Goal: Task Accomplishment & Management: Manage account settings

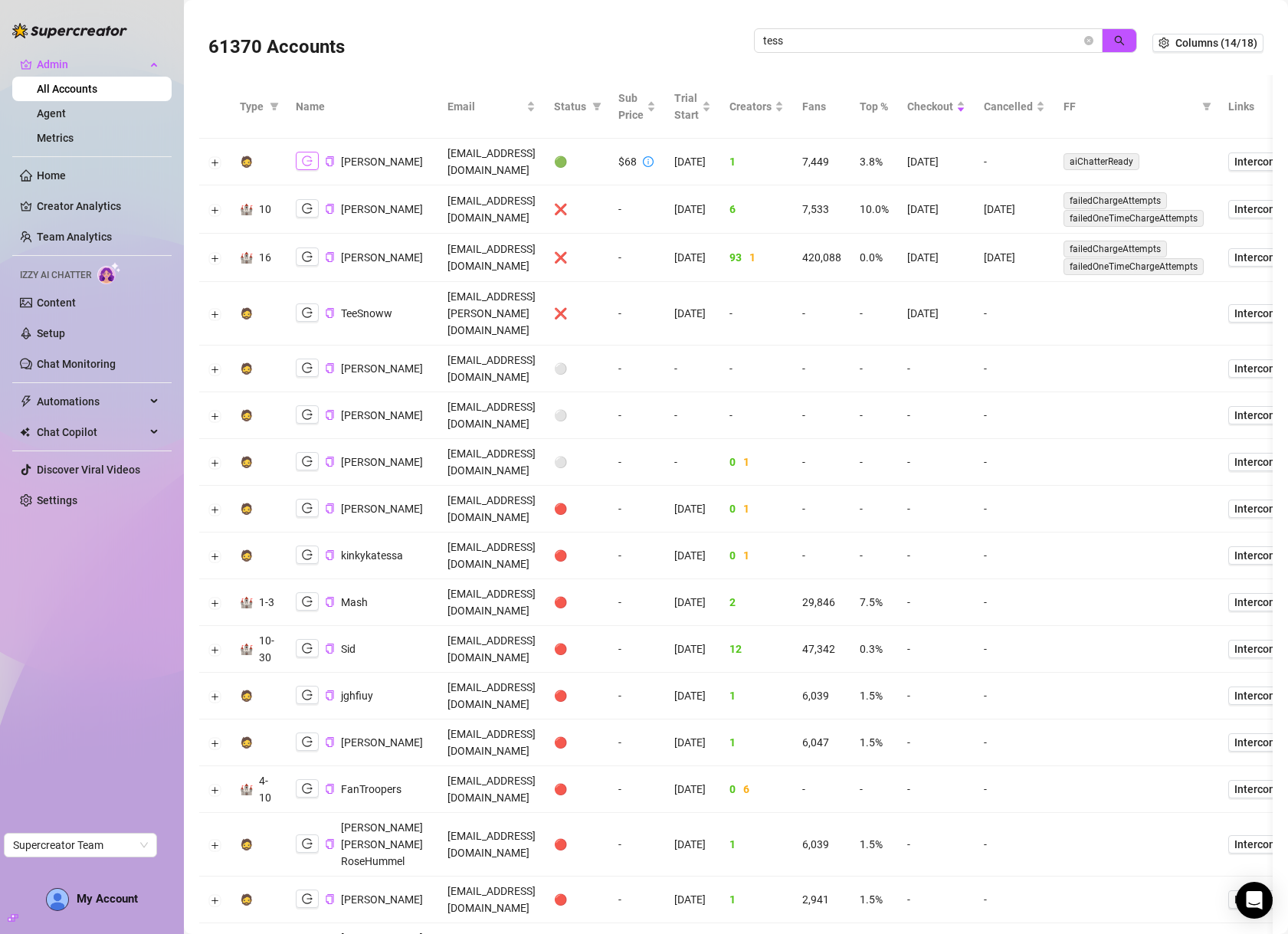
click at [299, 151] on button "button" at bounding box center [307, 160] width 23 height 19
click at [916, 44] on input "tess" at bounding box center [921, 40] width 318 height 17
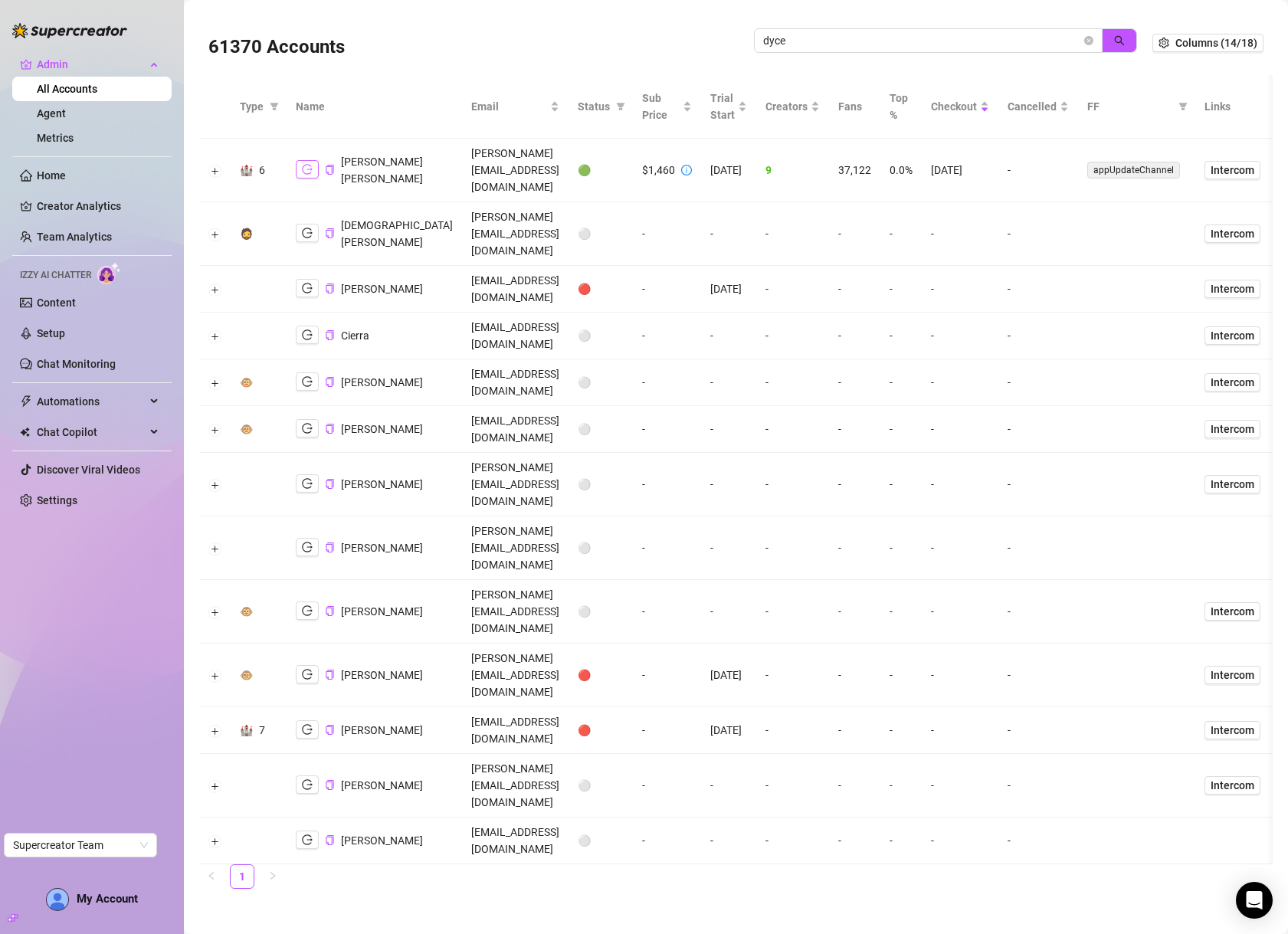
click at [309, 165] on icon "logout" at bounding box center [307, 169] width 11 height 10
click at [900, 39] on input "dyce" at bounding box center [921, 40] width 318 height 17
click at [900, 40] on input "dyce" at bounding box center [921, 40] width 318 height 17
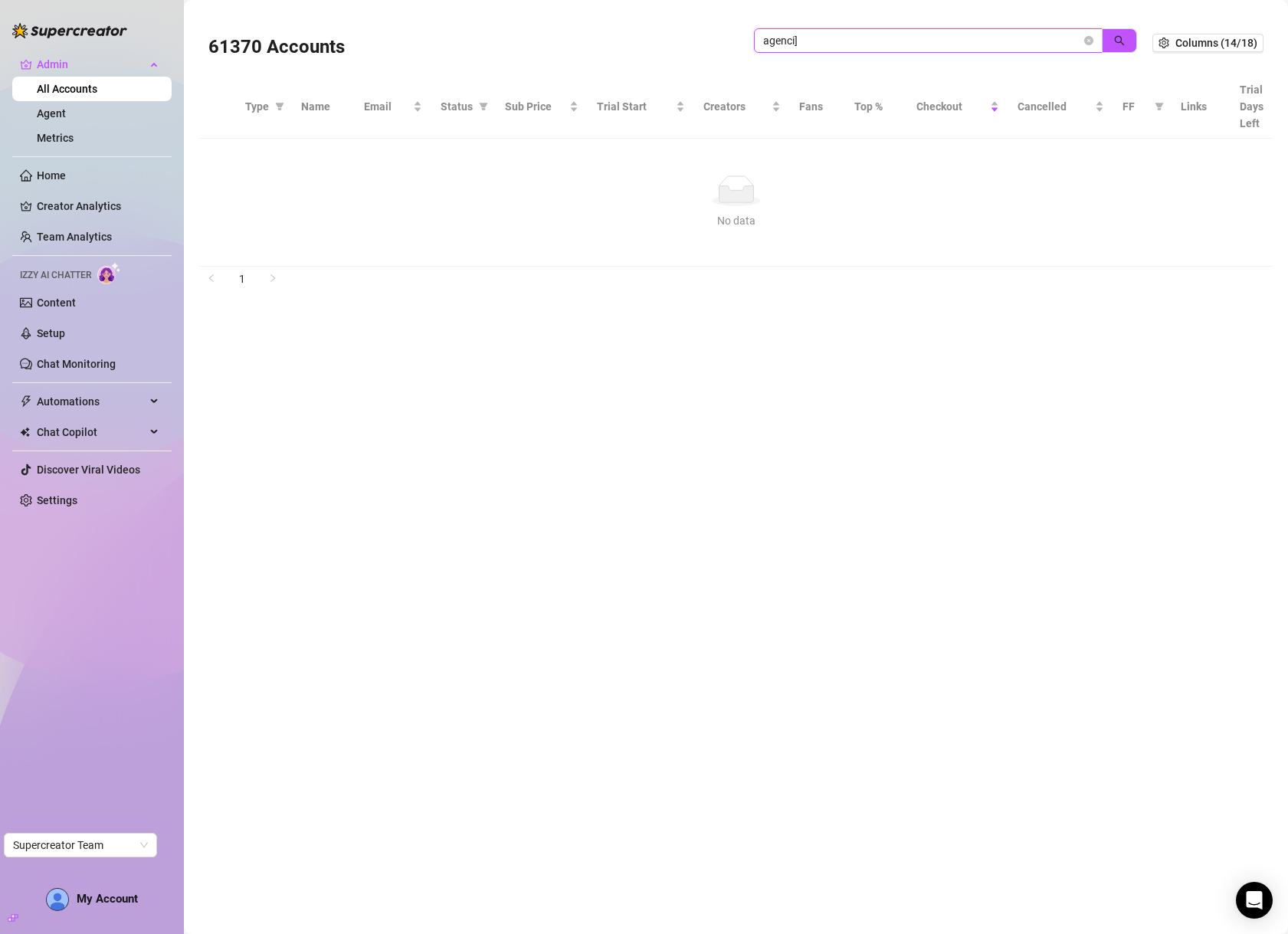
click at [835, 38] on input "agenci]" at bounding box center [921, 40] width 318 height 17
type input "agenci"
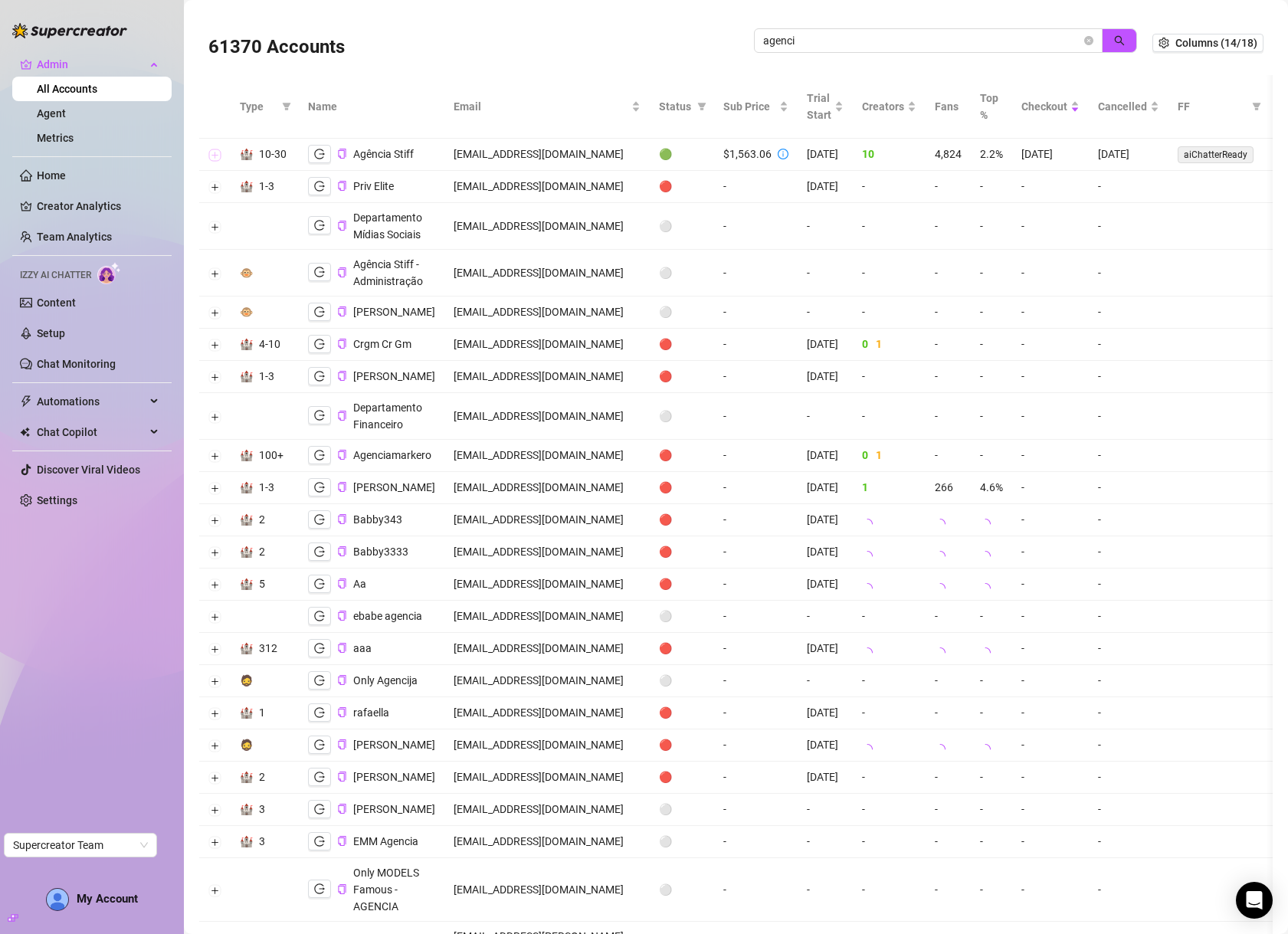
click at [211, 155] on button "Expand row" at bounding box center [215, 156] width 13 height 13
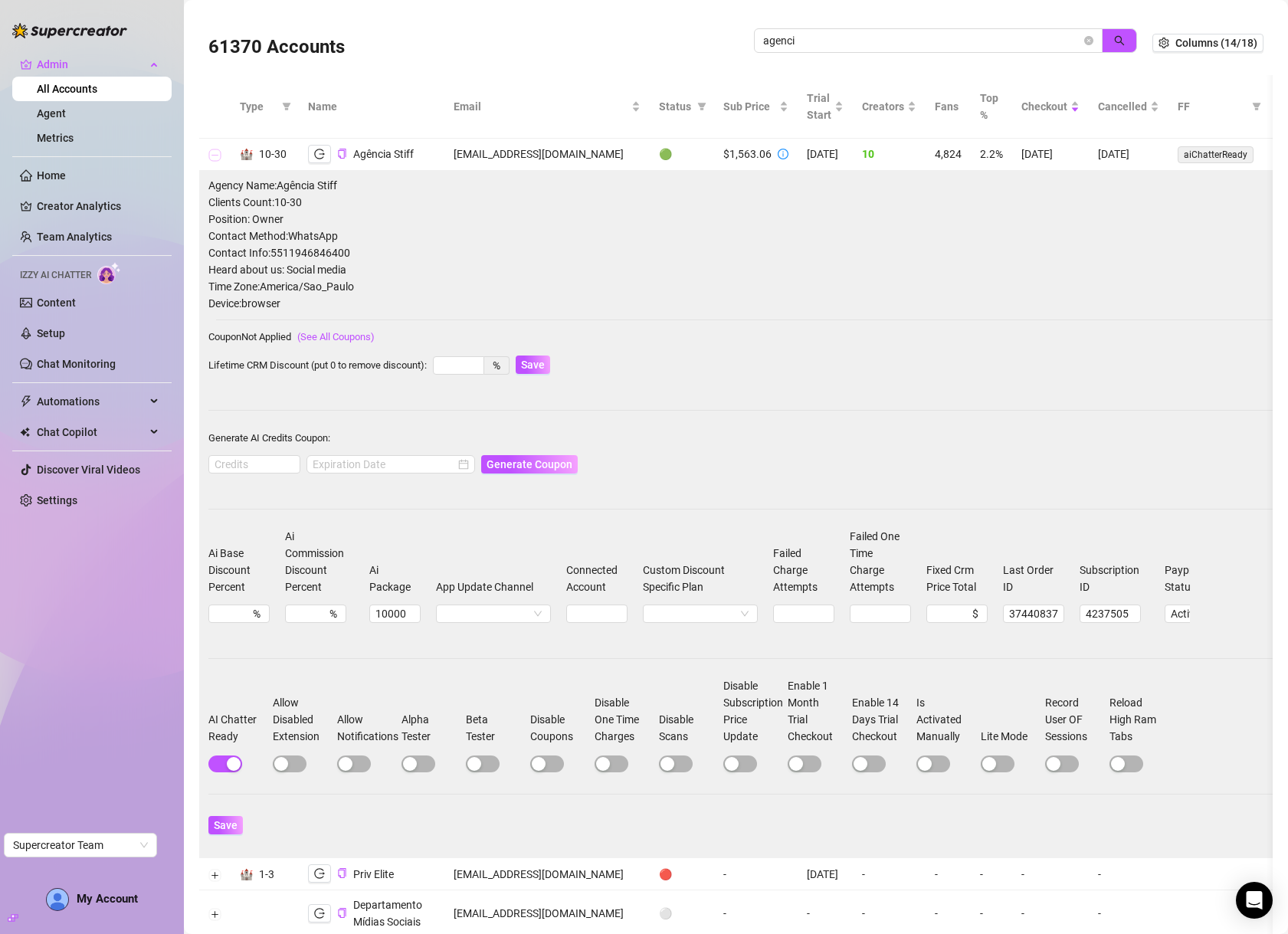
click at [216, 155] on button "Collapse row" at bounding box center [215, 156] width 13 height 13
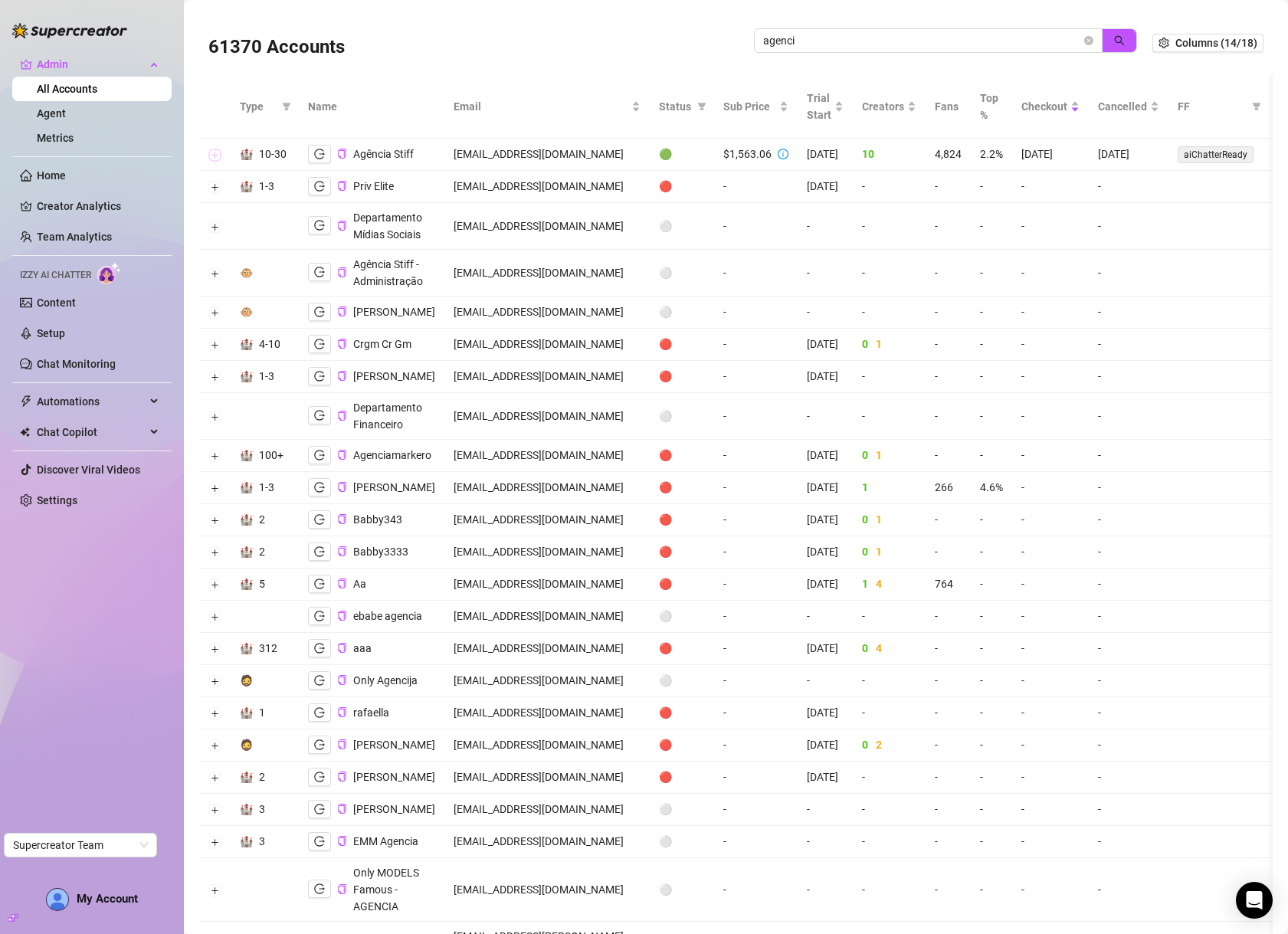
click at [214, 155] on button "Expand row" at bounding box center [215, 156] width 13 height 13
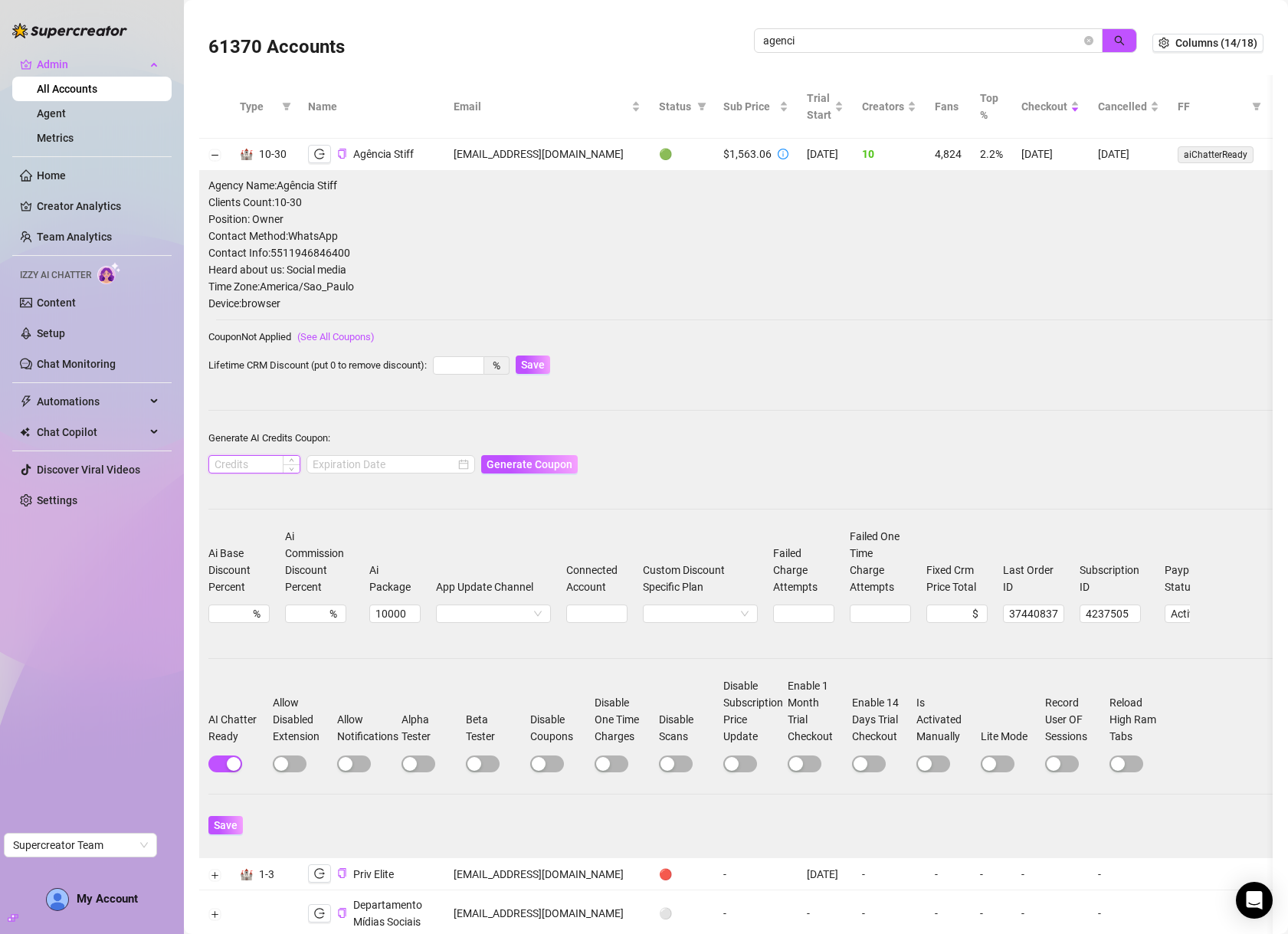
click at [240, 460] on input at bounding box center [254, 464] width 91 height 17
type input "1000"
click at [353, 467] on input at bounding box center [384, 464] width 143 height 17
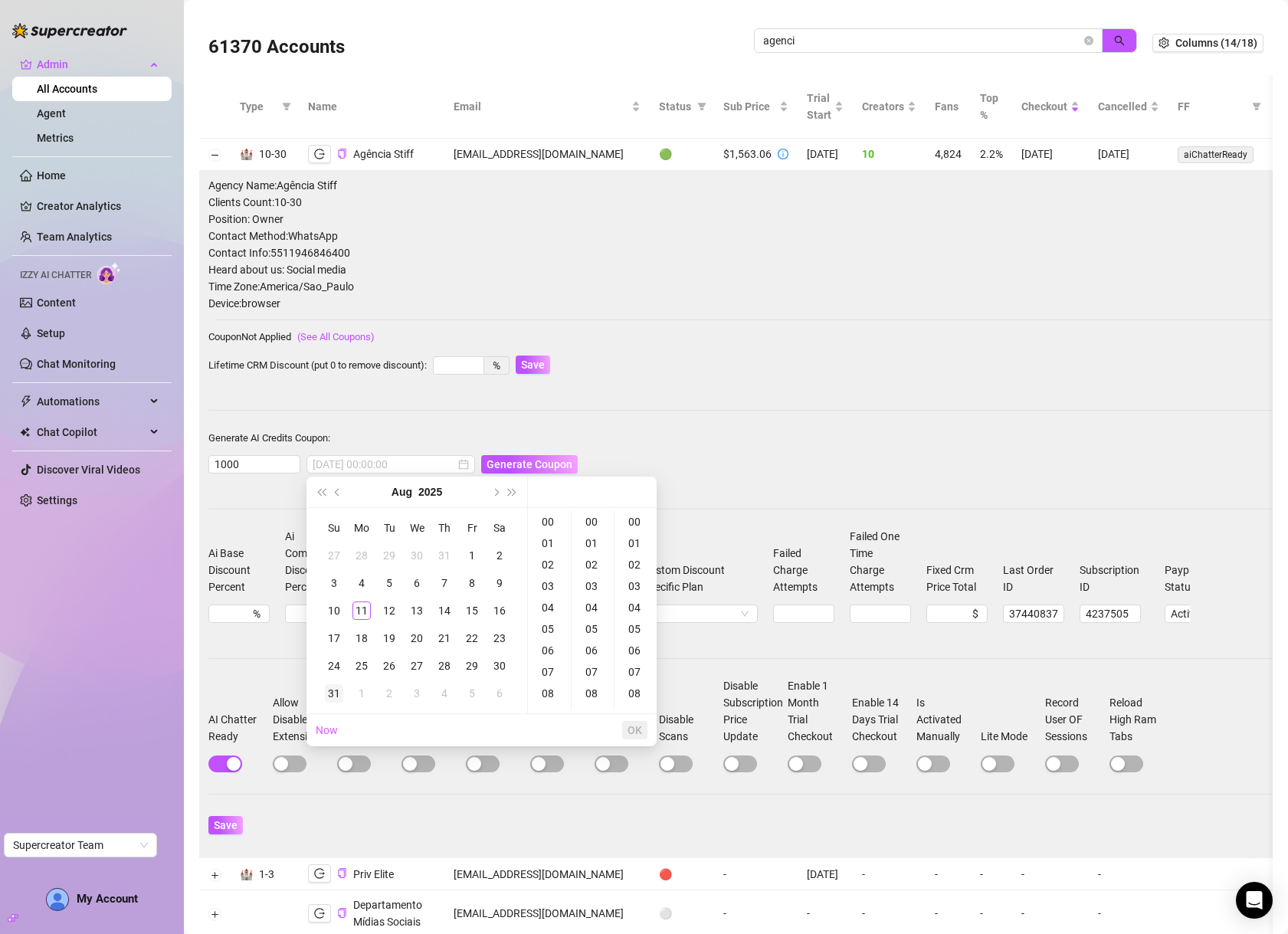
click at [332, 691] on div "31" at bounding box center [333, 693] width 19 height 19
type input "2025-08-31 00:00:00"
click at [641, 728] on span "OK" at bounding box center [635, 731] width 14 height 13
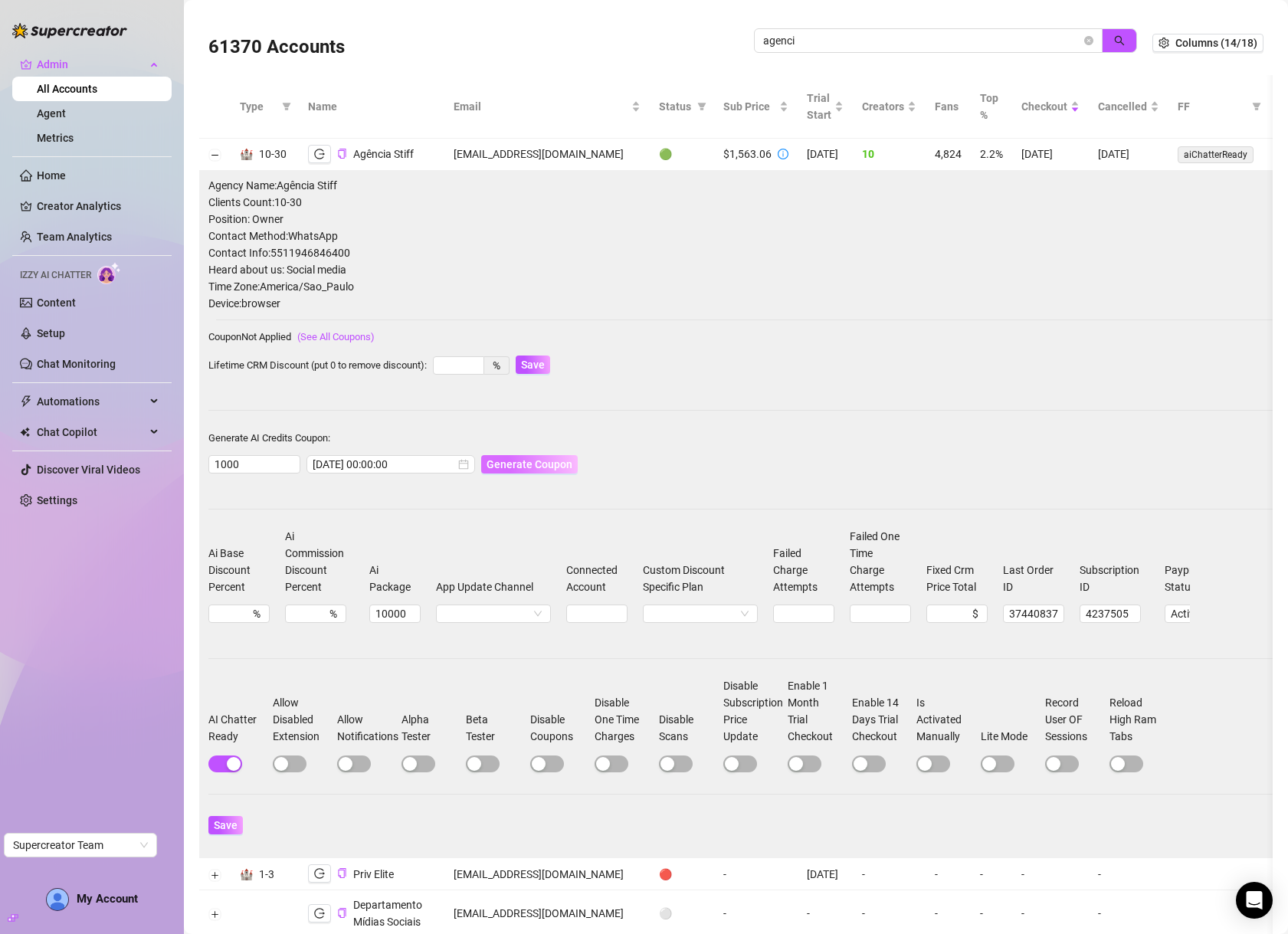
click at [510, 458] on span "Generate Coupon" at bounding box center [530, 464] width 86 height 13
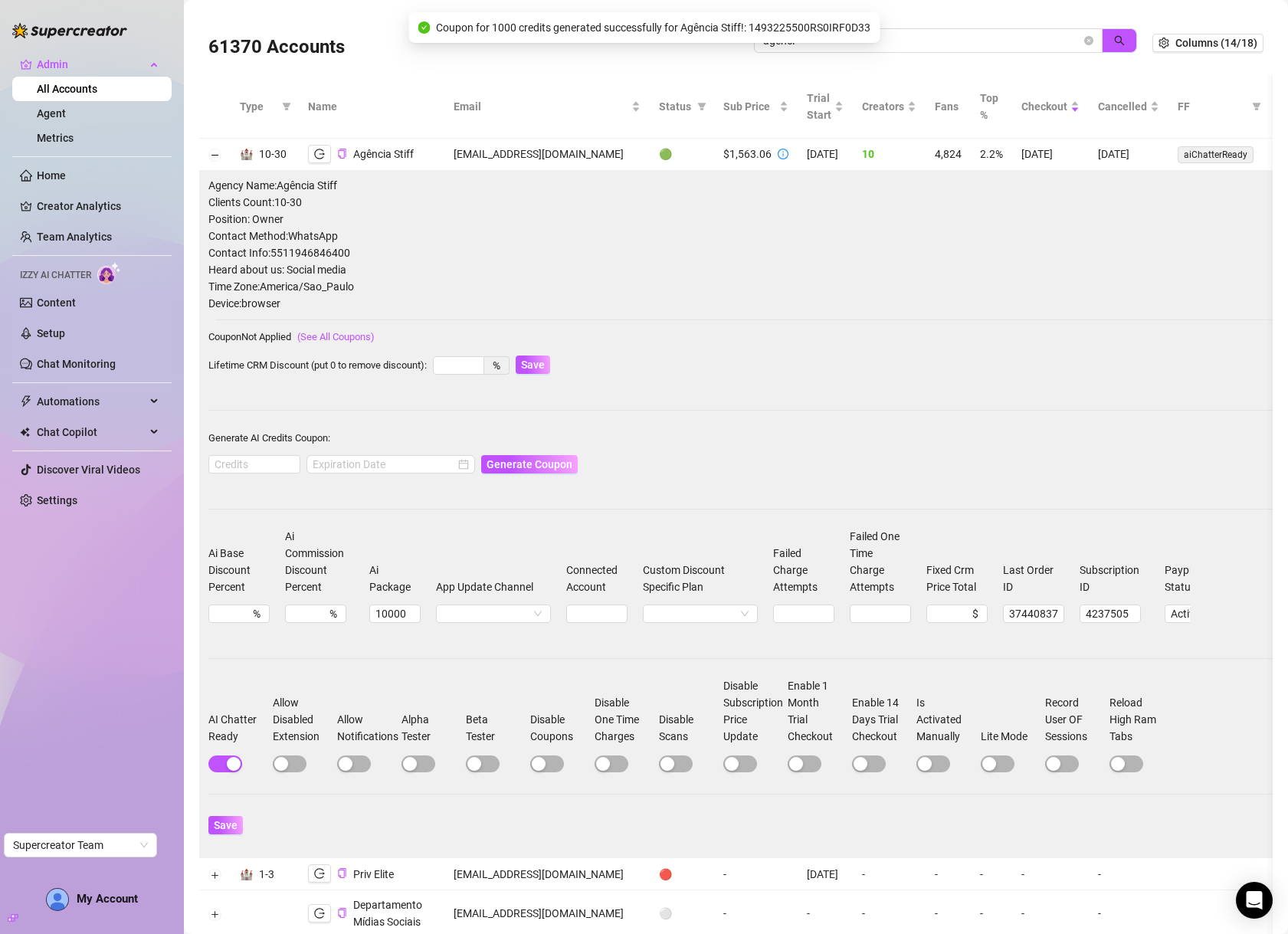
click at [788, 26] on span "Coupon for 1000 credits generated successfully for Agência Stiff!: 1493225500RS…" at bounding box center [653, 27] width 435 height 17
copy span "1493225500RS0IRF0D33"
click at [322, 152] on icon "logout" at bounding box center [319, 154] width 11 height 11
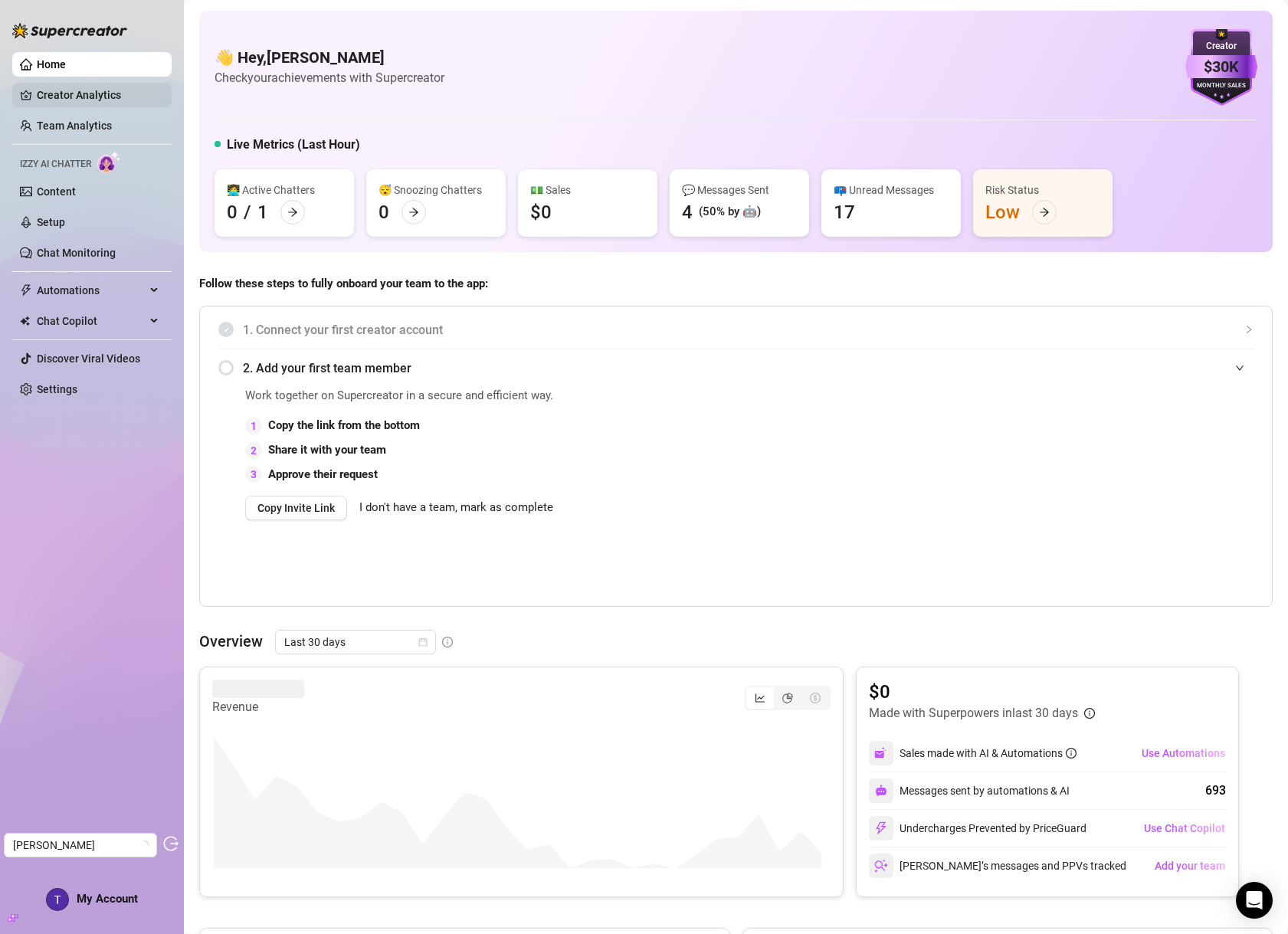
click at [82, 86] on link "Creator Analytics" at bounding box center [98, 94] width 123 height 24
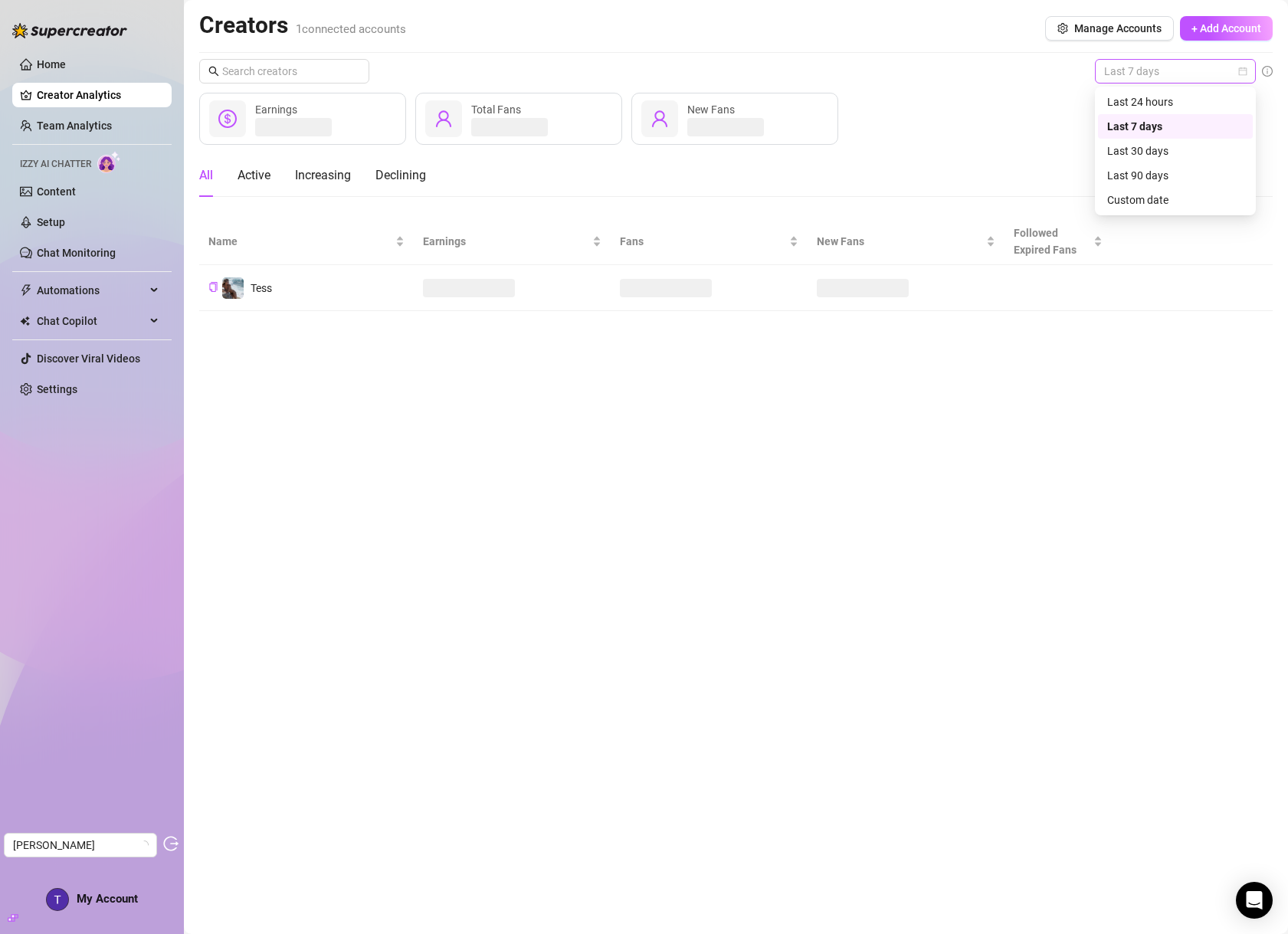
click at [1170, 73] on span "Last 7 days" at bounding box center [1175, 72] width 143 height 23
click at [1141, 143] on div "Last 30 days" at bounding box center [1175, 151] width 136 height 17
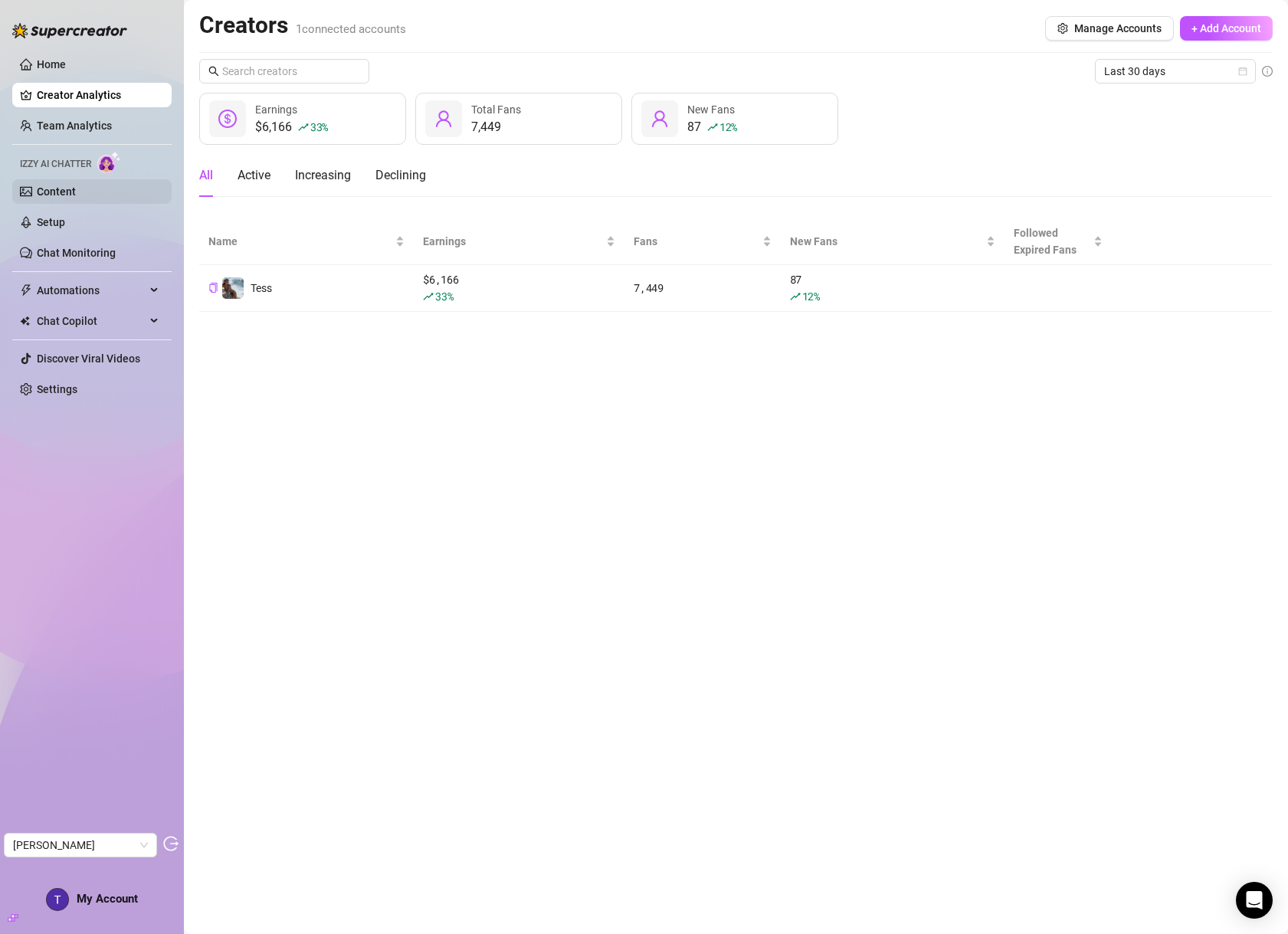
click at [76, 191] on link "Content" at bounding box center [56, 192] width 39 height 13
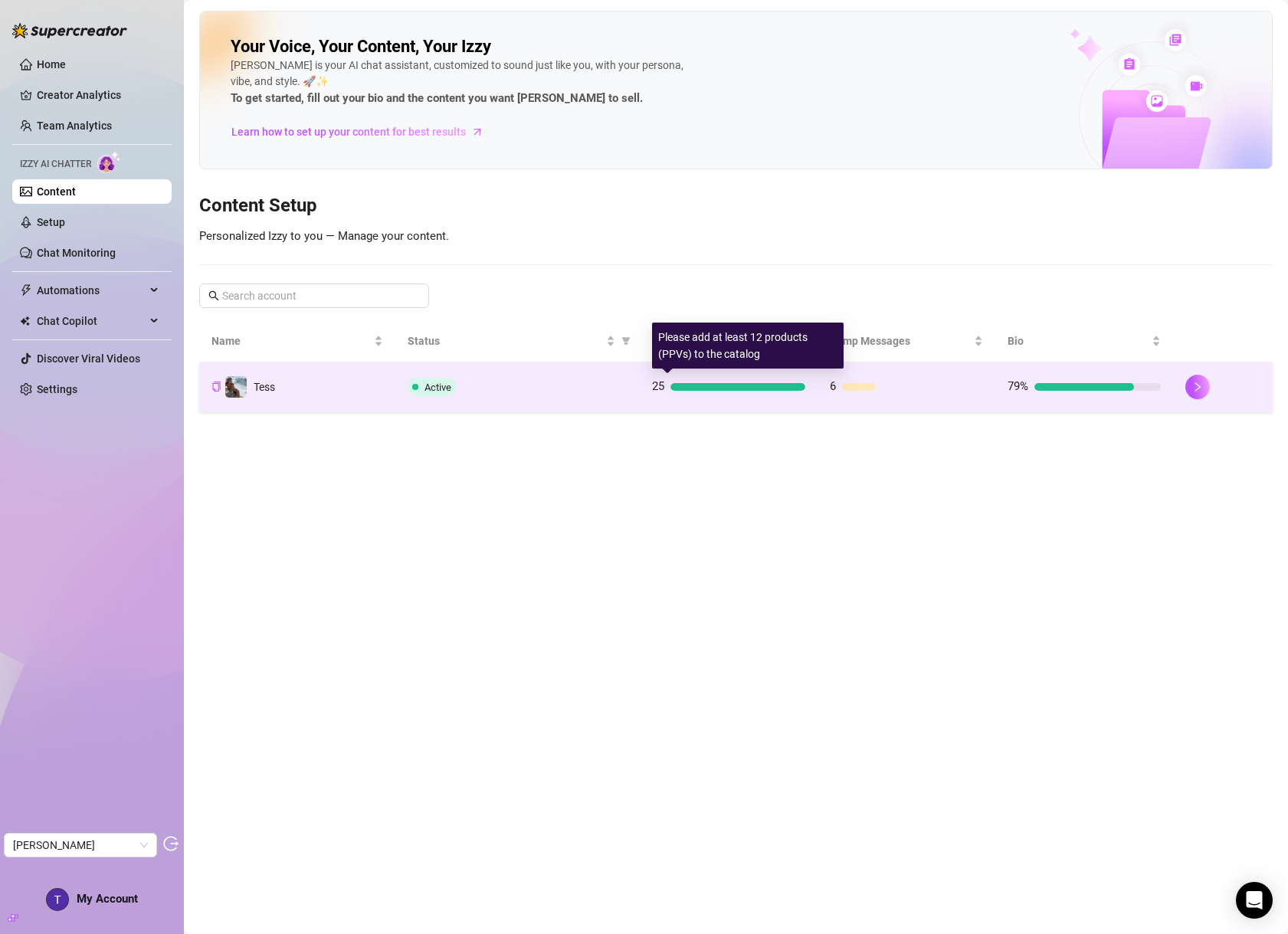
click at [698, 385] on div at bounding box center [738, 386] width 134 height 8
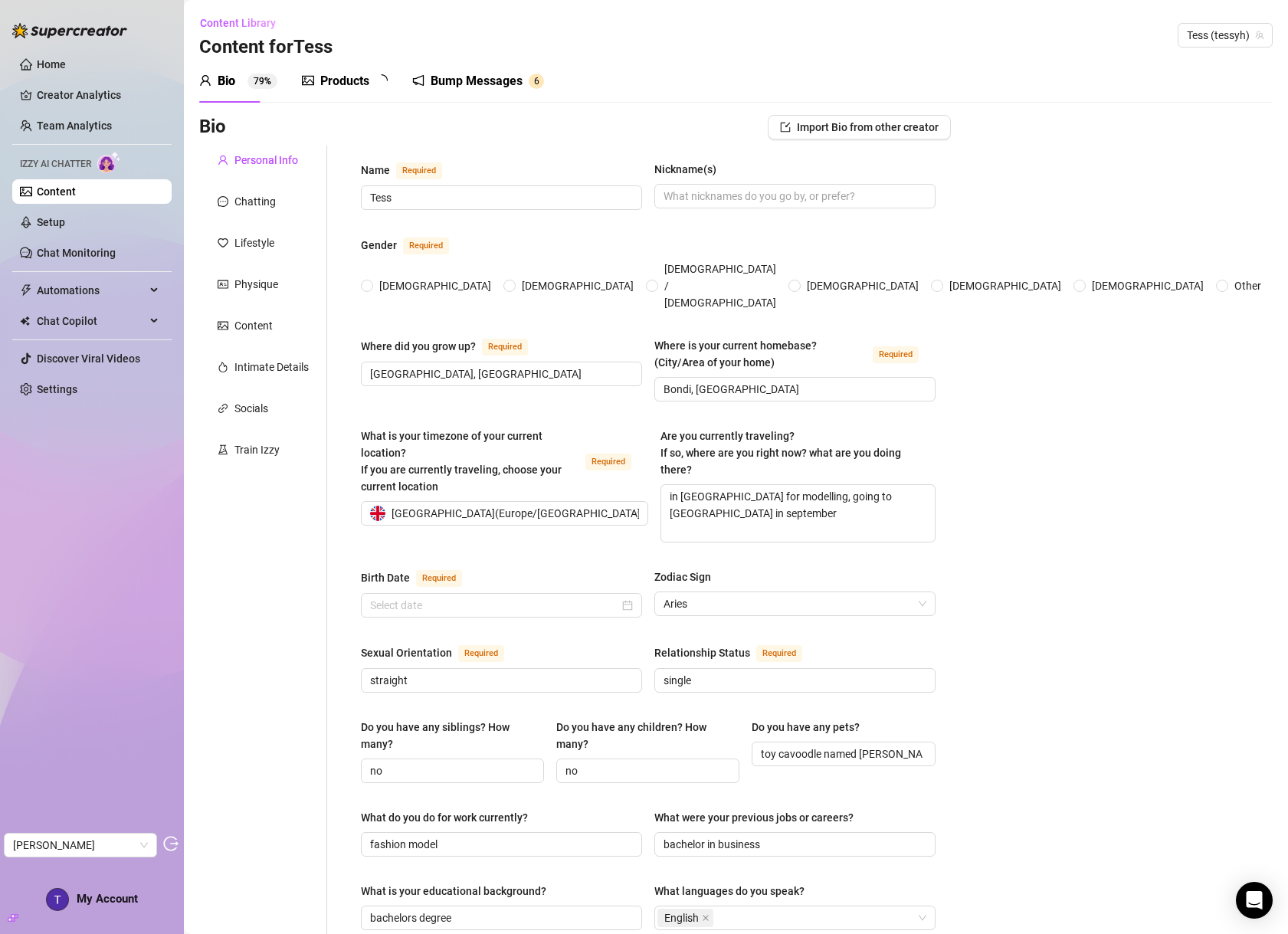
radio input "true"
type input "April 17th, 1996"
click at [343, 82] on div "Products" at bounding box center [344, 81] width 49 height 19
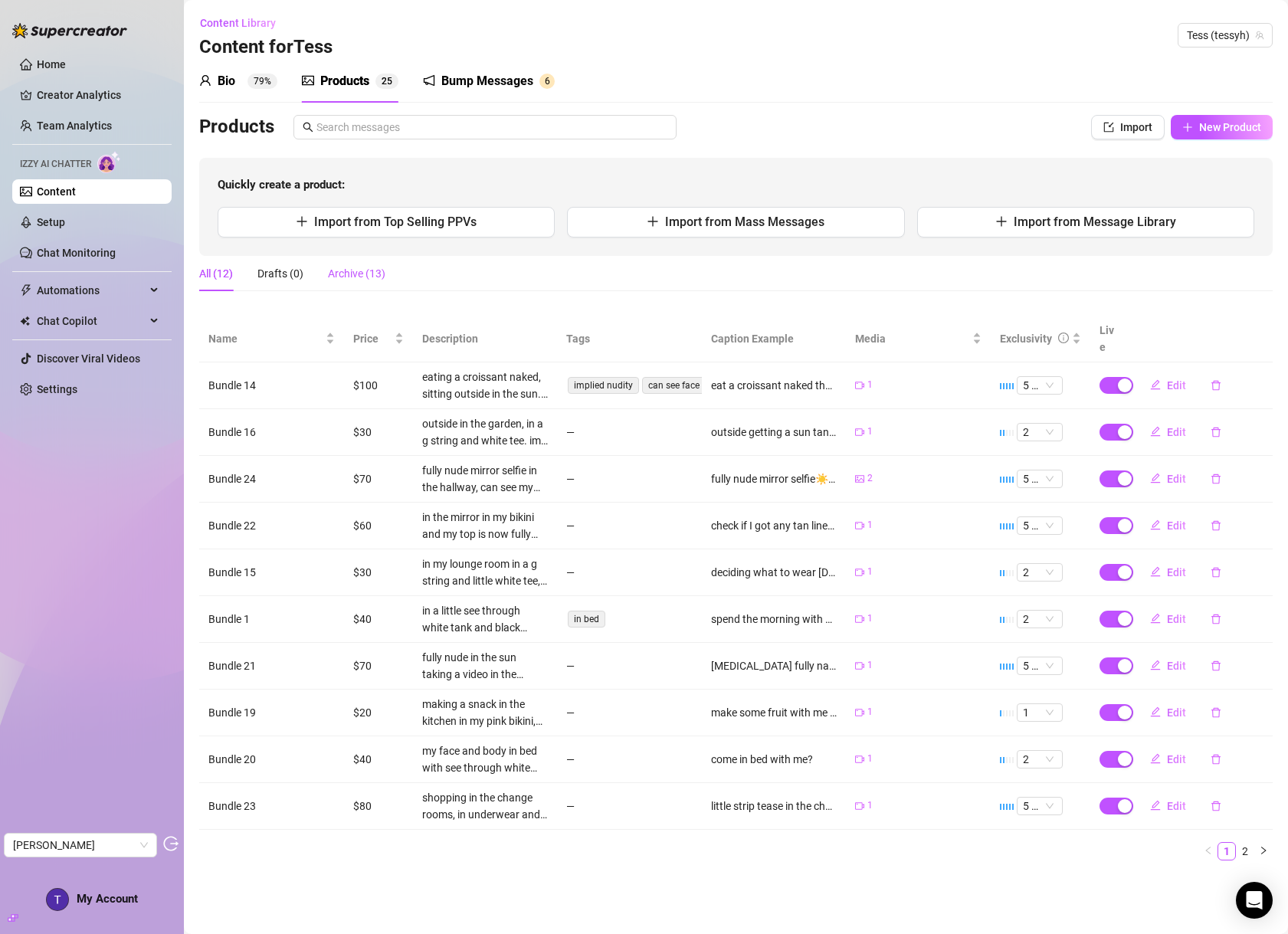
click at [332, 272] on div "Archive (13)" at bounding box center [357, 273] width 57 height 17
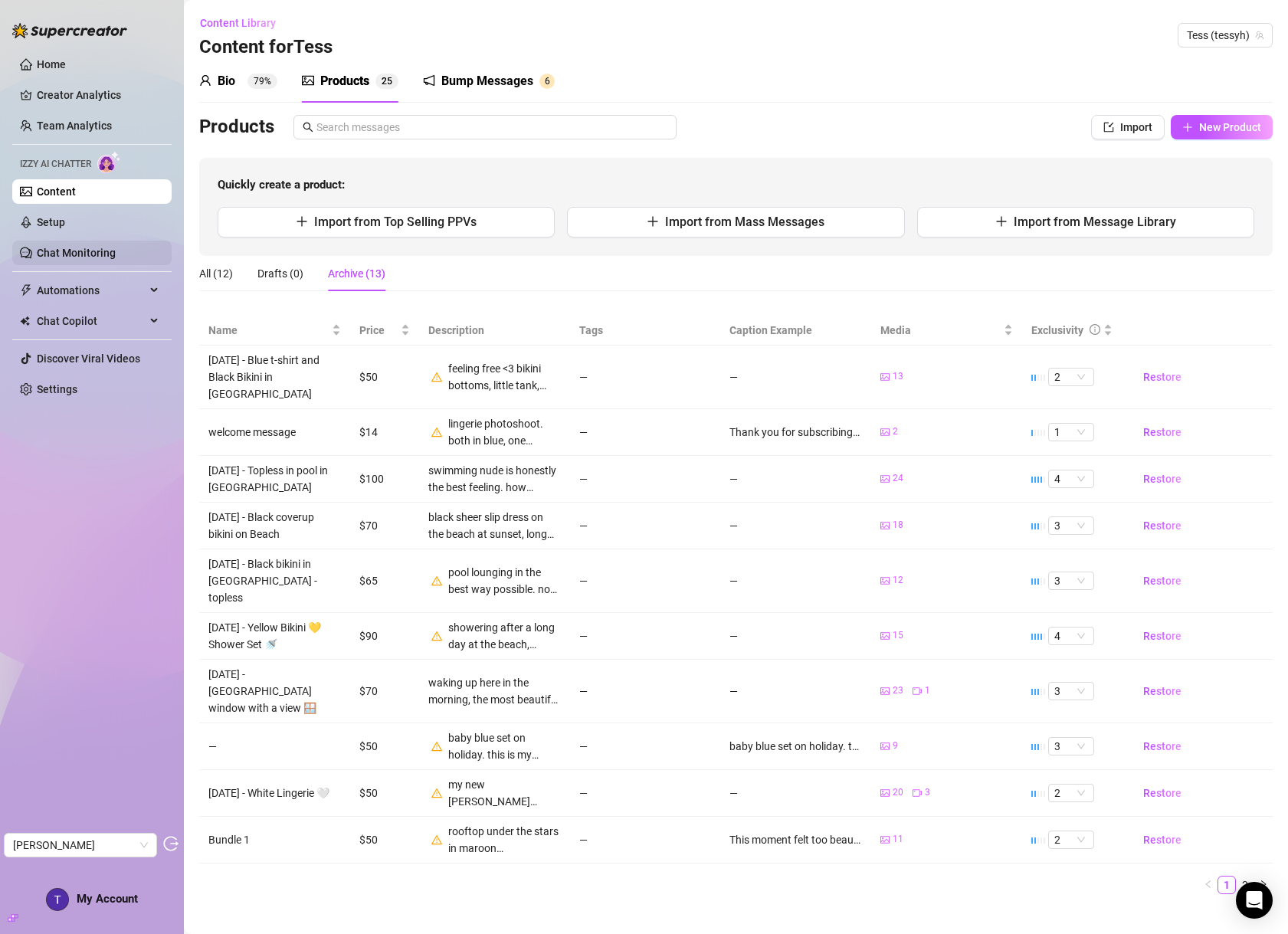
click at [82, 254] on link "Chat Monitoring" at bounding box center [76, 253] width 79 height 13
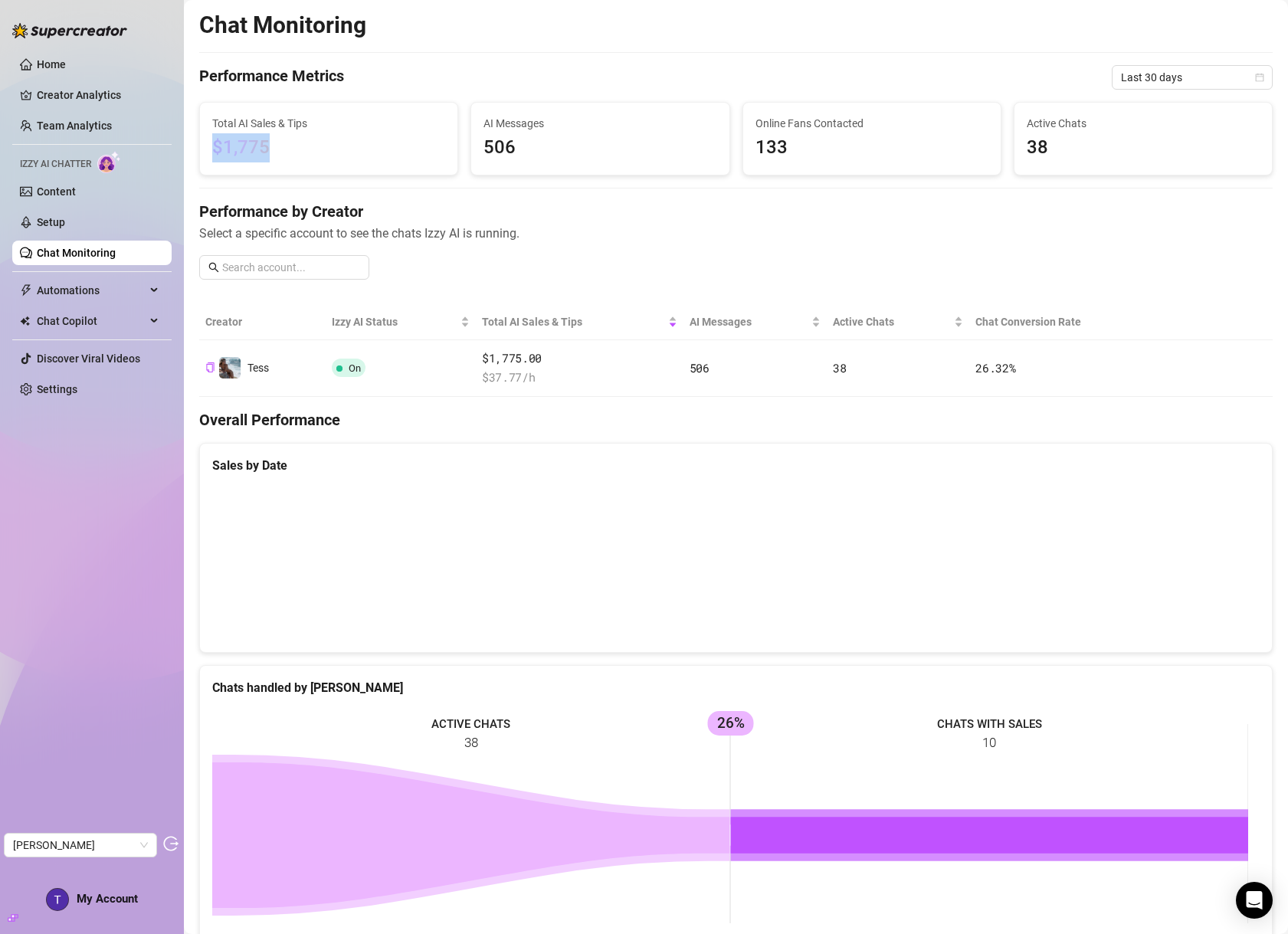
drag, startPoint x: 272, startPoint y: 146, endPoint x: 215, endPoint y: 145, distance: 57.0
click at [215, 145] on span "$1,775" at bounding box center [329, 148] width 233 height 29
click at [1189, 78] on span "Last 30 days" at bounding box center [1192, 78] width 143 height 23
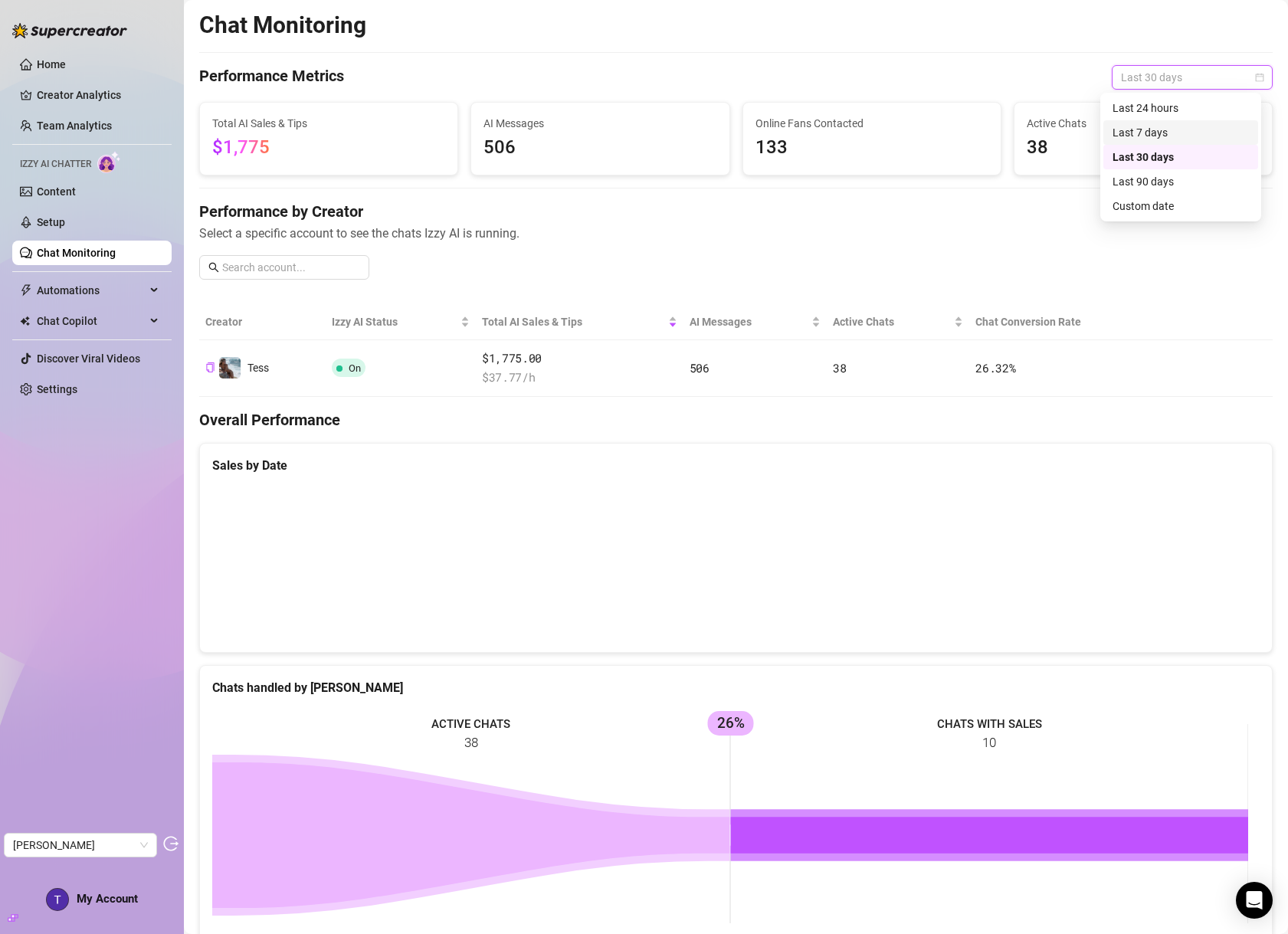
click at [1159, 130] on div "Last 7 days" at bounding box center [1180, 132] width 136 height 17
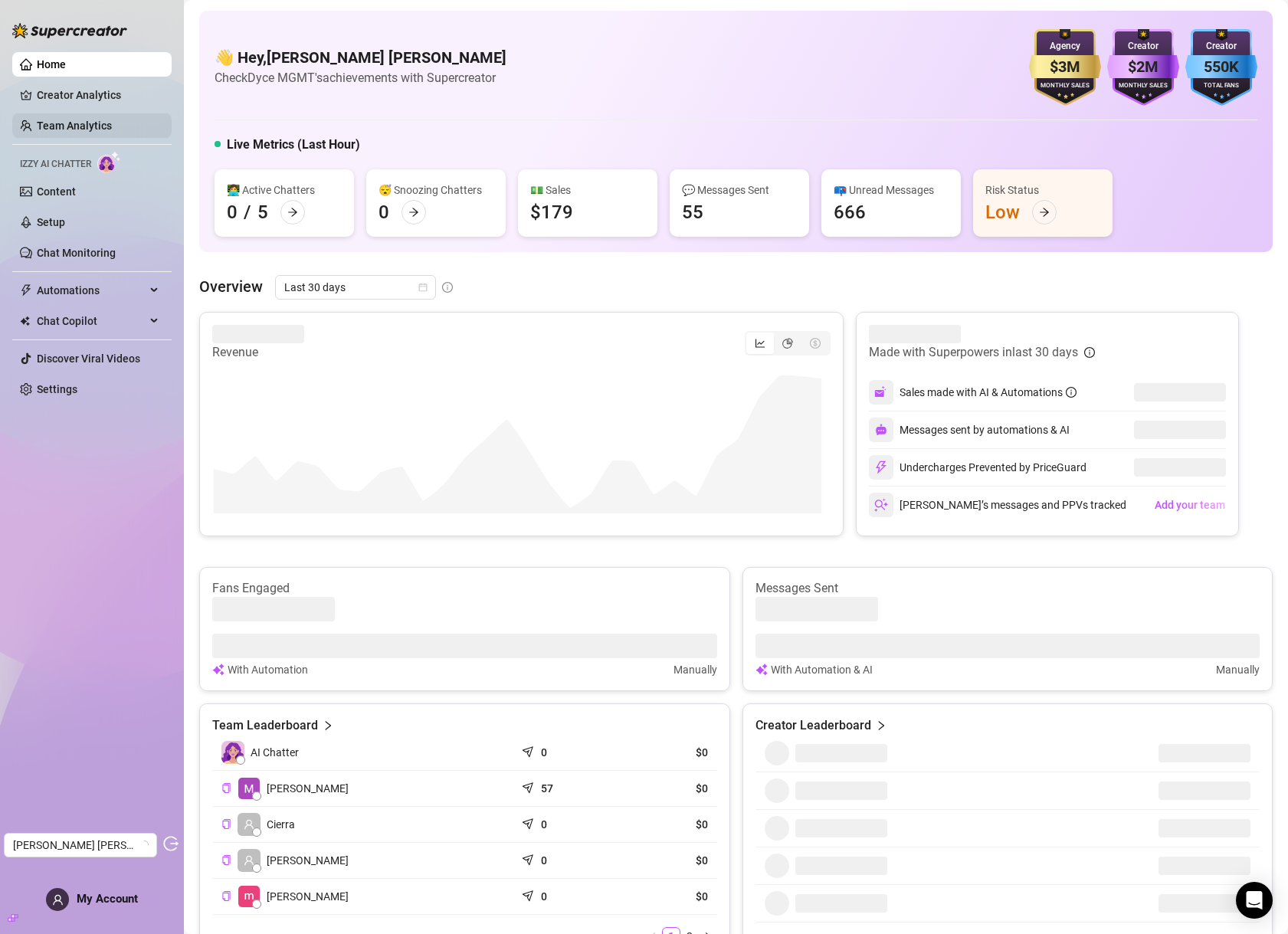
click at [78, 132] on link "Team Analytics" at bounding box center [74, 125] width 75 height 13
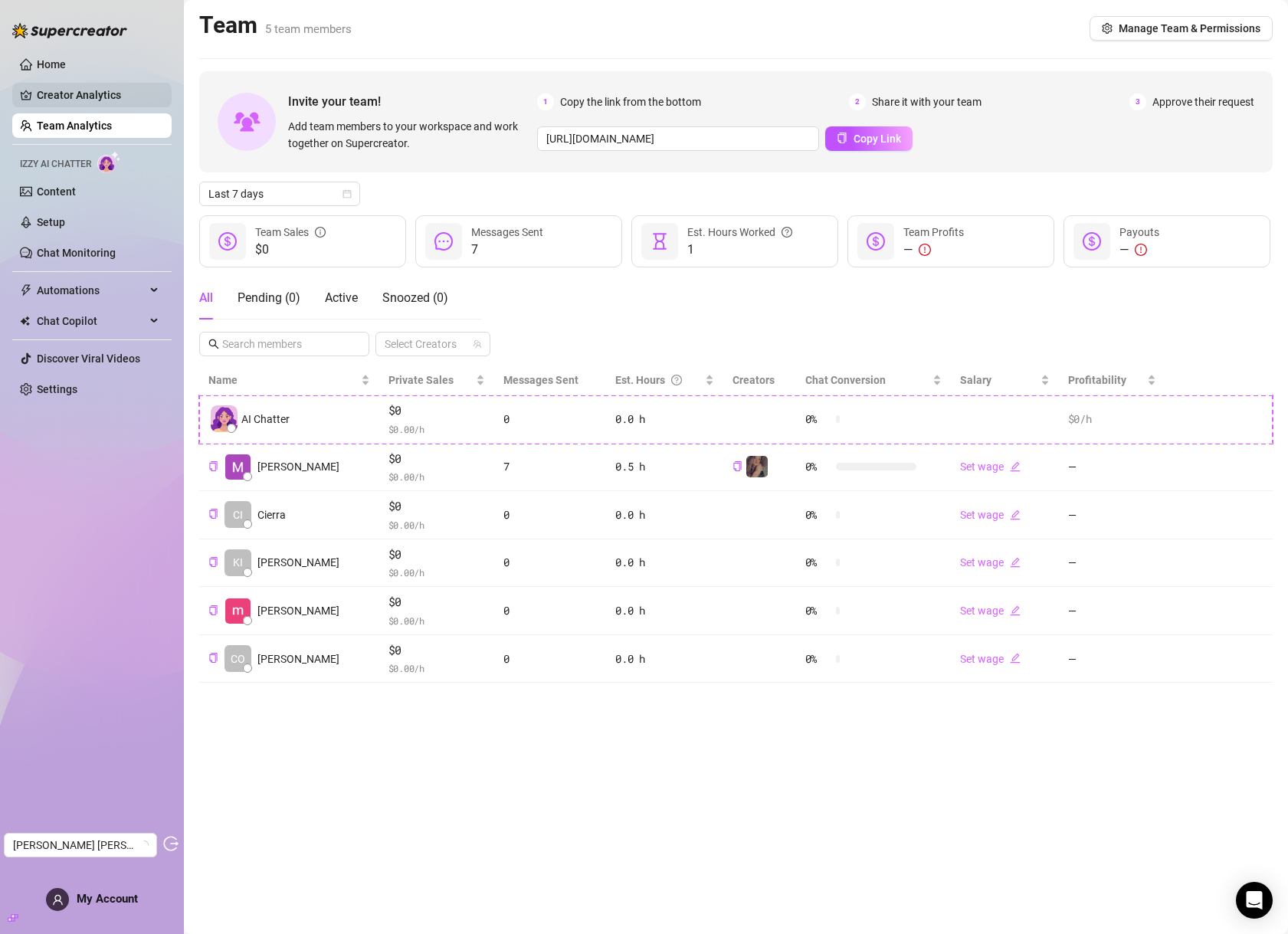
click at [91, 97] on link "Creator Analytics" at bounding box center [98, 94] width 123 height 24
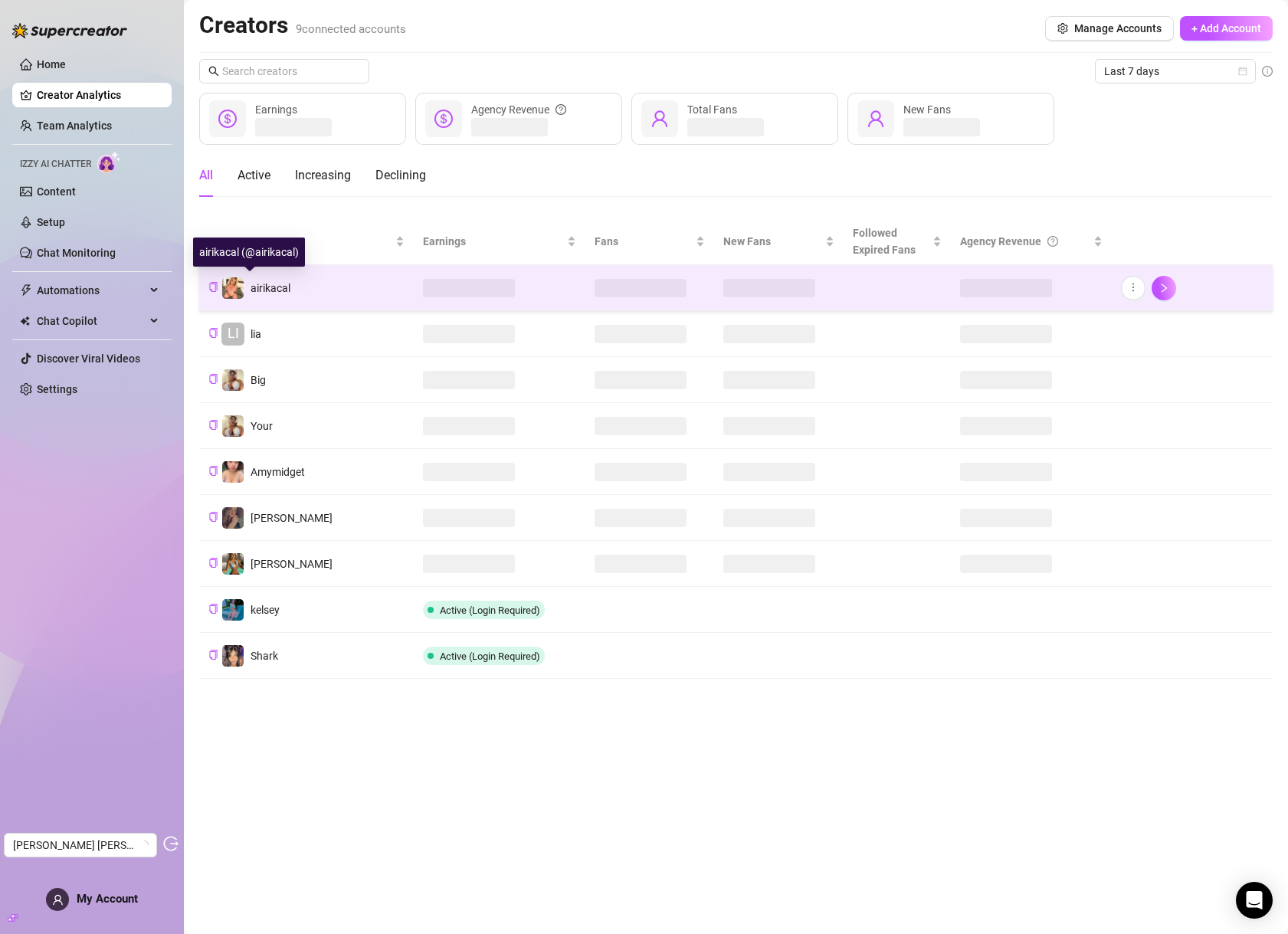
click at [271, 293] on span "airikacal" at bounding box center [271, 289] width 39 height 13
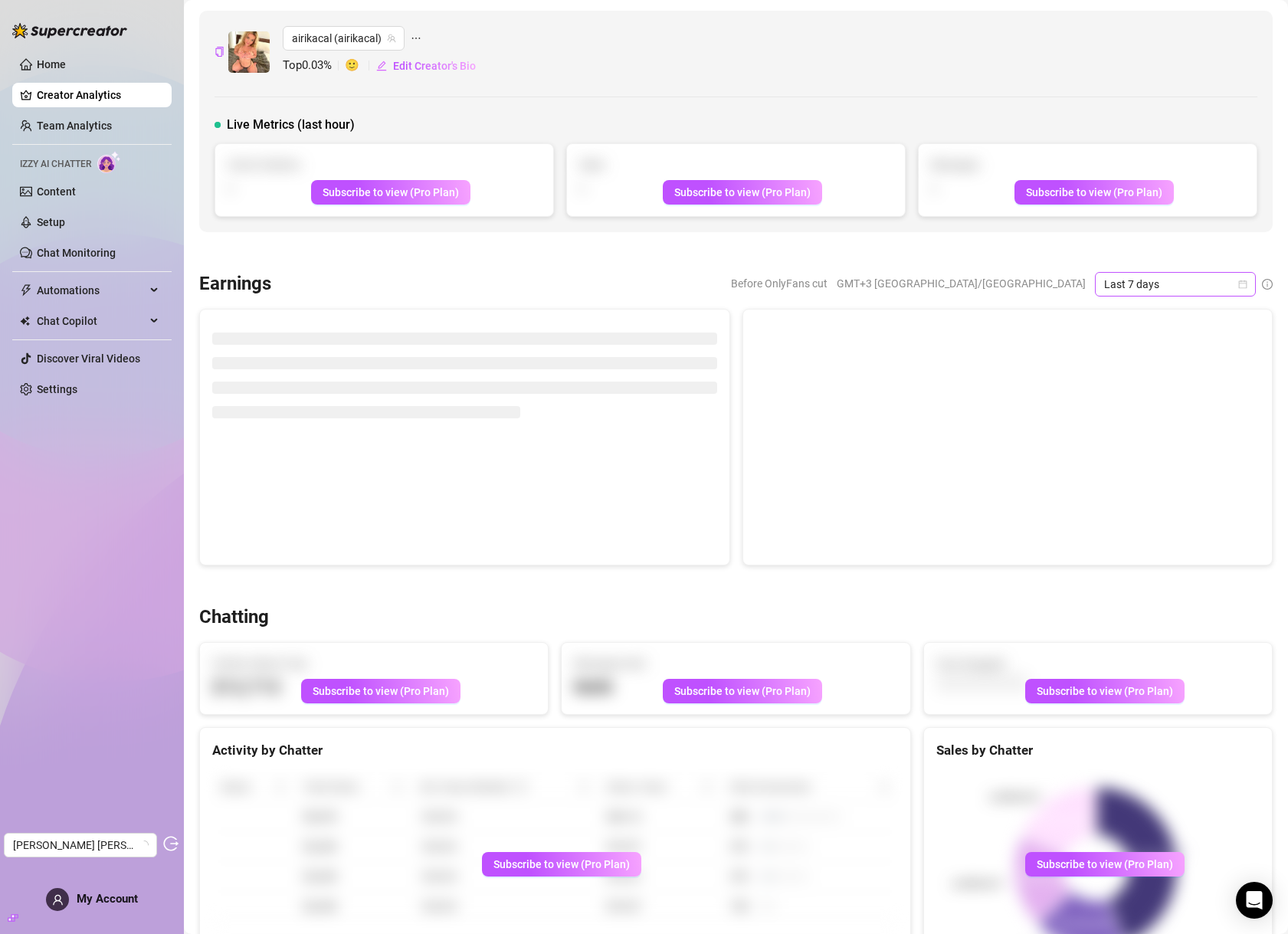
click at [1160, 281] on span "Last 7 days" at bounding box center [1175, 284] width 143 height 23
click at [1127, 361] on div "Last 30 days" at bounding box center [1163, 364] width 136 height 17
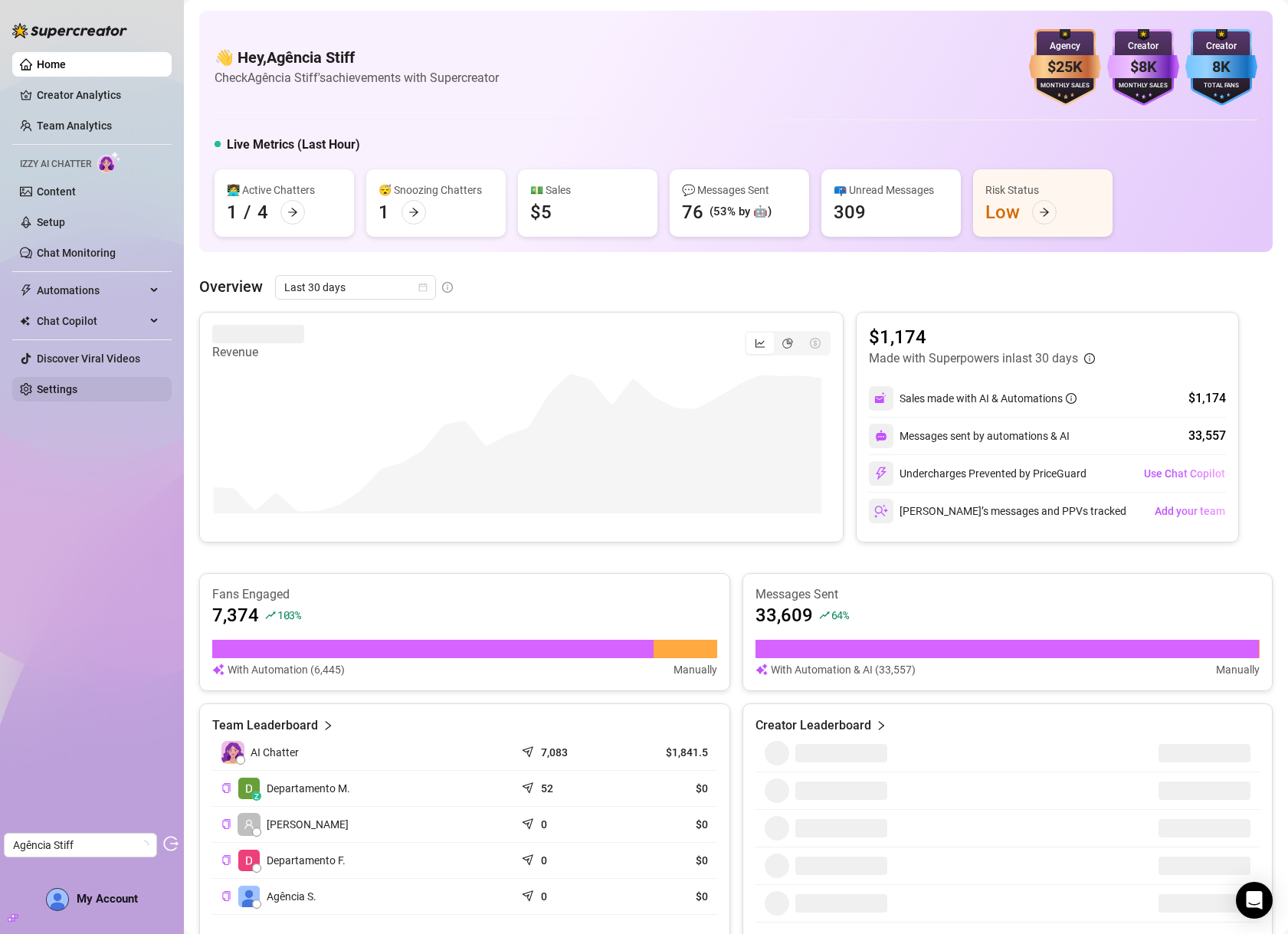
click at [76, 383] on link "Settings" at bounding box center [56, 389] width 40 height 13
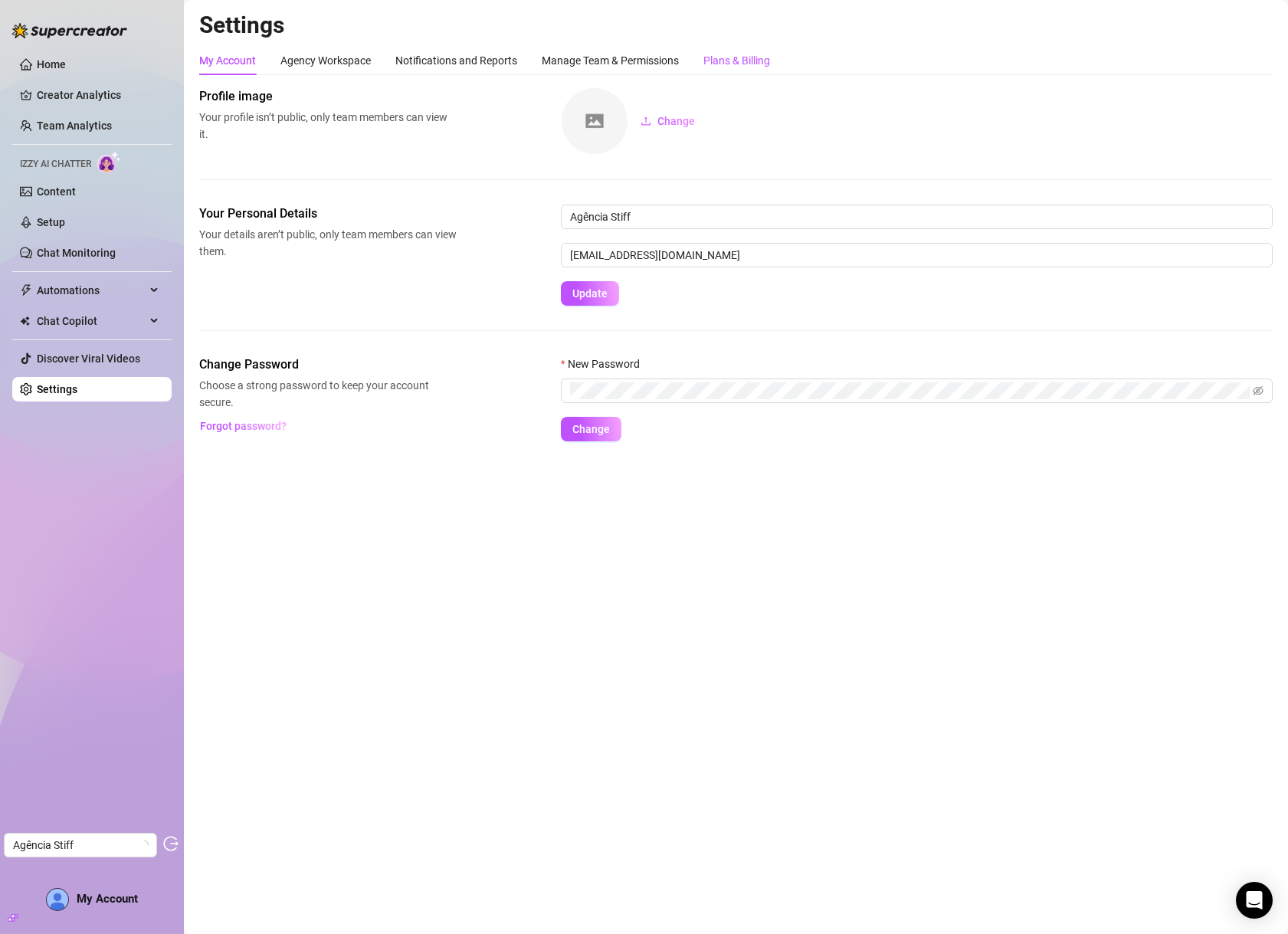
click at [748, 60] on div "Plans & Billing" at bounding box center [737, 60] width 66 height 17
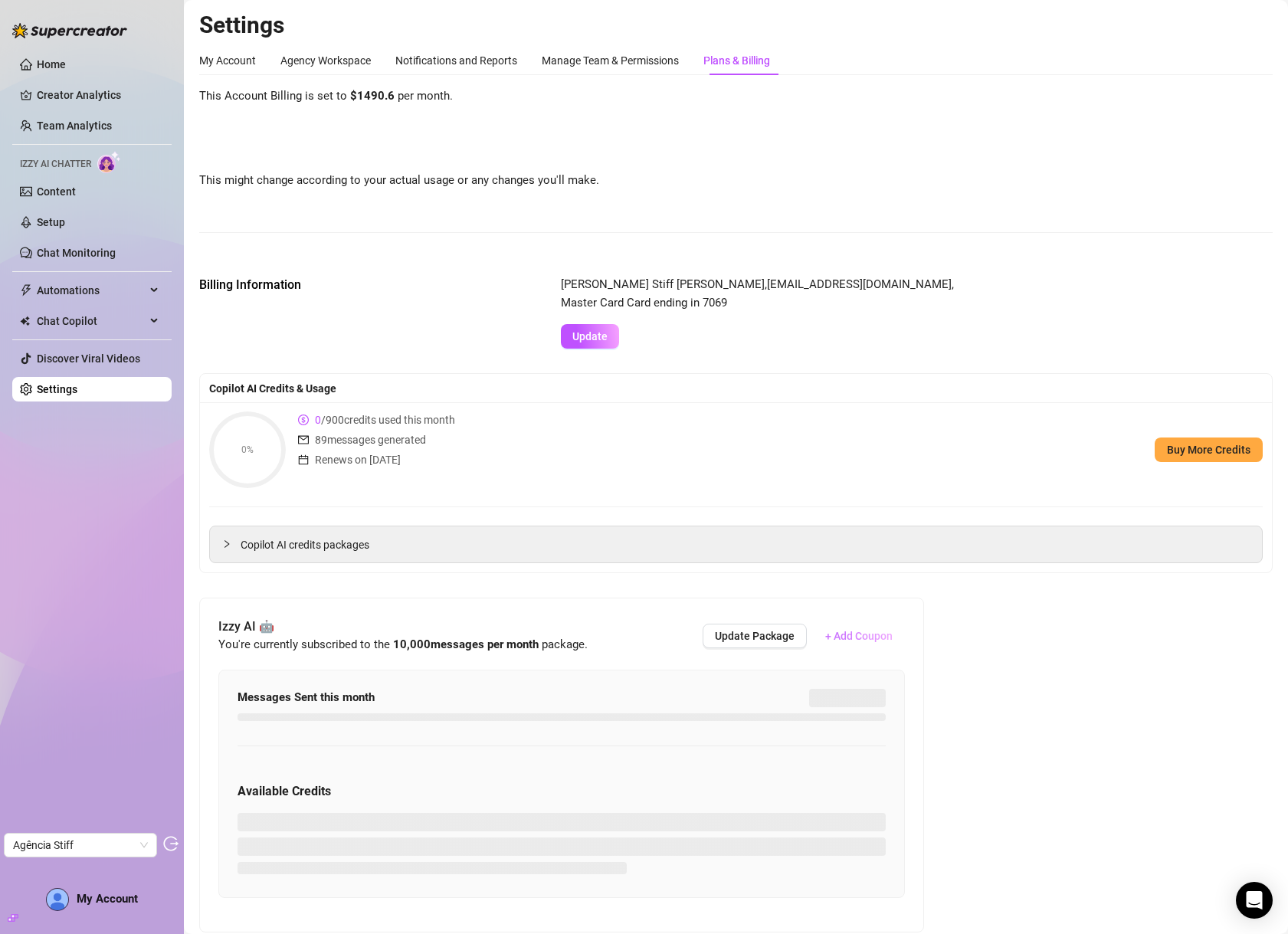
click at [863, 633] on span "+ Add Coupon" at bounding box center [859, 636] width 67 height 13
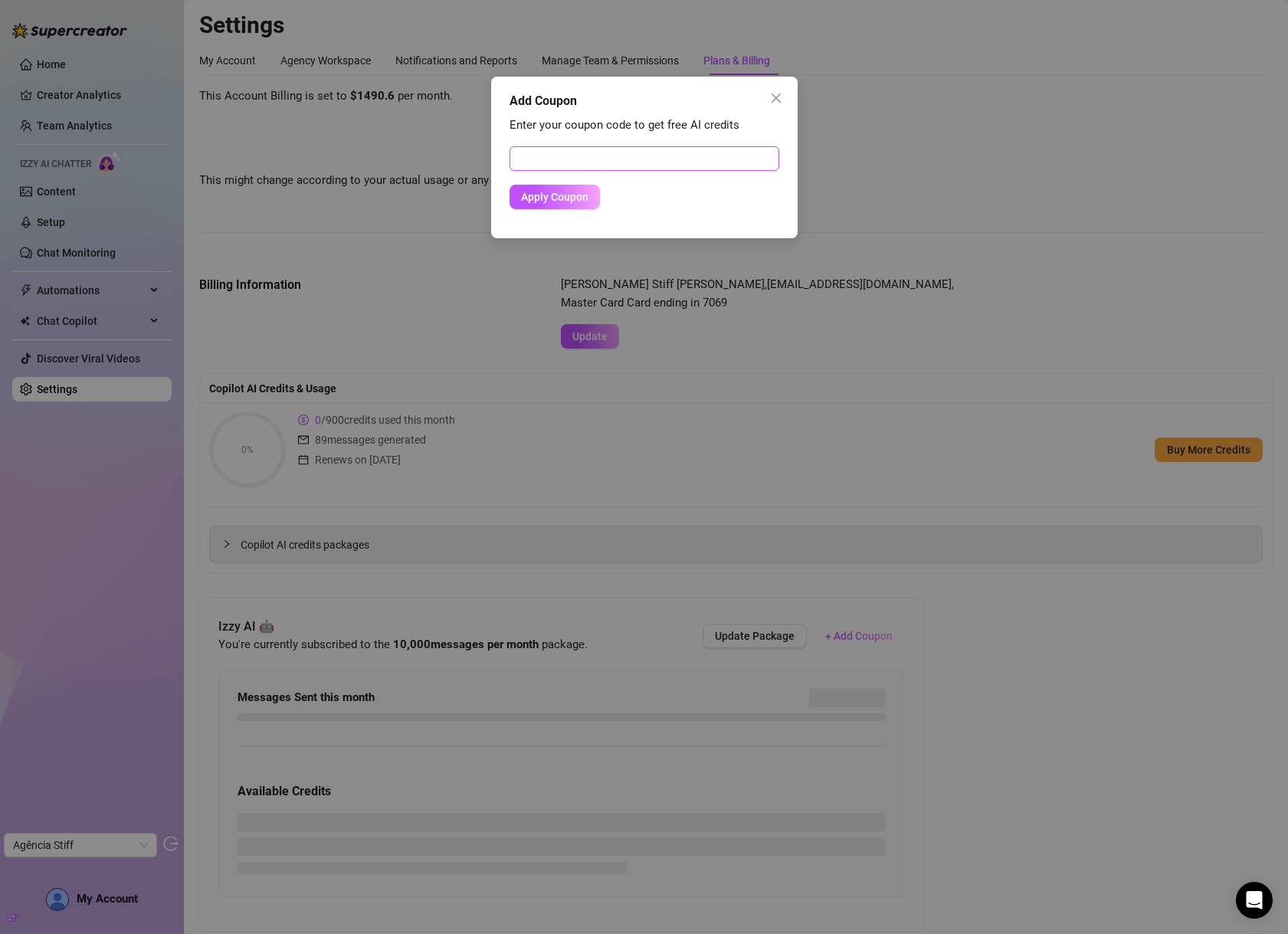
click at [589, 168] on input "text" at bounding box center [644, 158] width 270 height 24
paste input "1493225500RS0IRF0D33"
type input "1493225500RS0IRF0D33"
click at [562, 203] on button "Apply Coupon" at bounding box center [554, 196] width 91 height 24
